Goal: Browse casually: Explore the website without a specific task or goal

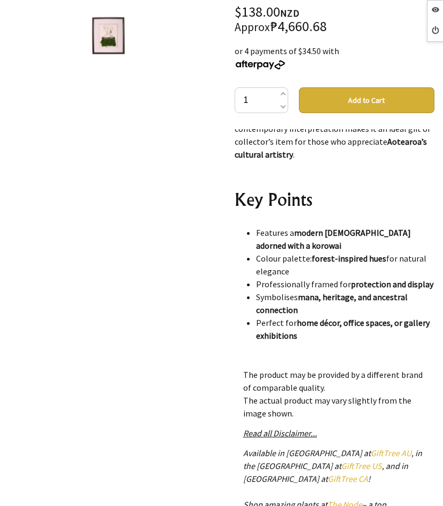
scroll to position [429, 0]
